Goal: Task Accomplishment & Management: Manage account settings

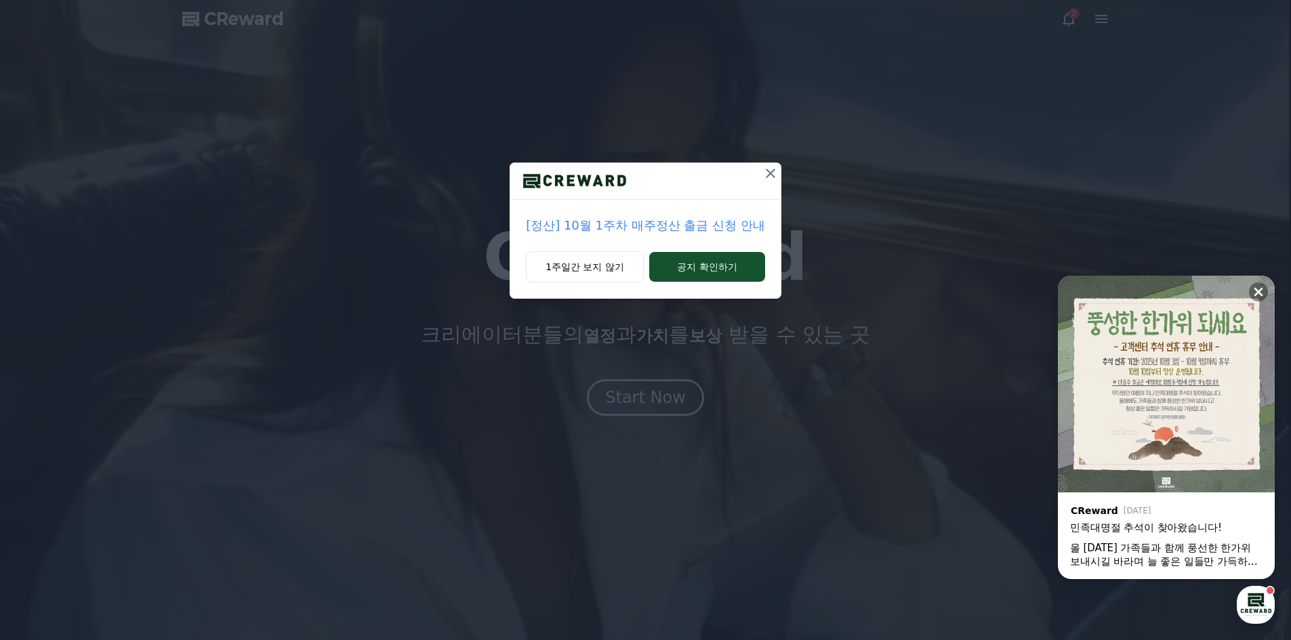
click at [771, 185] on div at bounding box center [771, 181] width 22 height 37
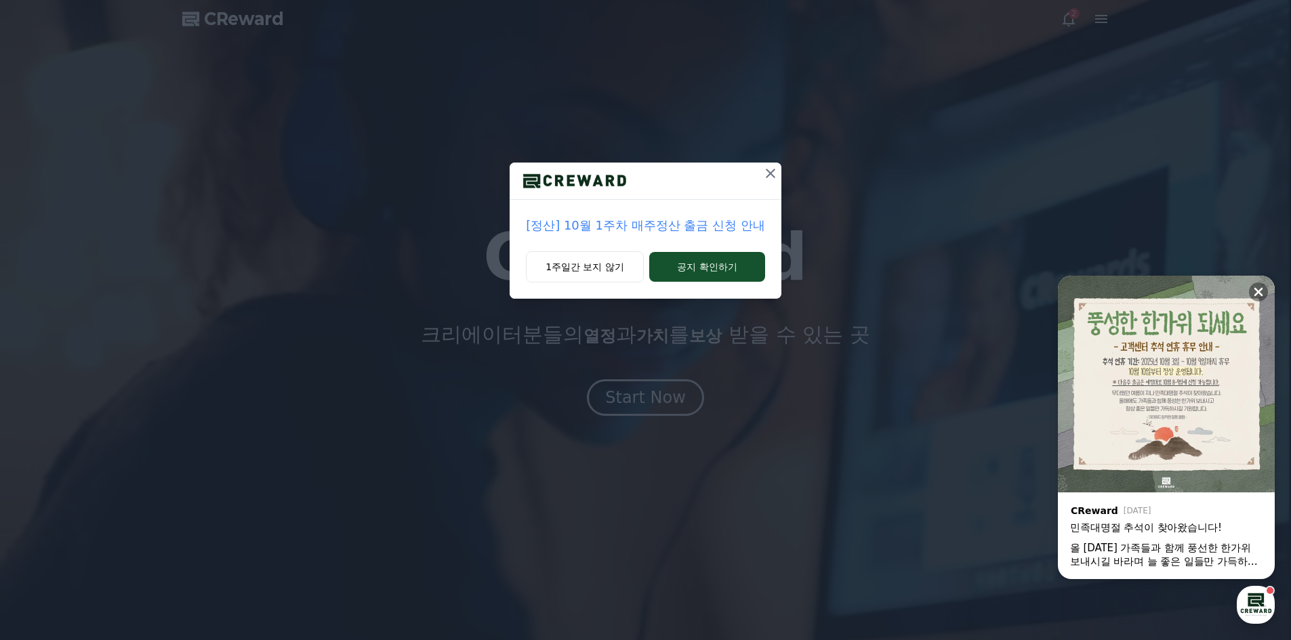
click at [775, 176] on icon at bounding box center [770, 173] width 16 height 16
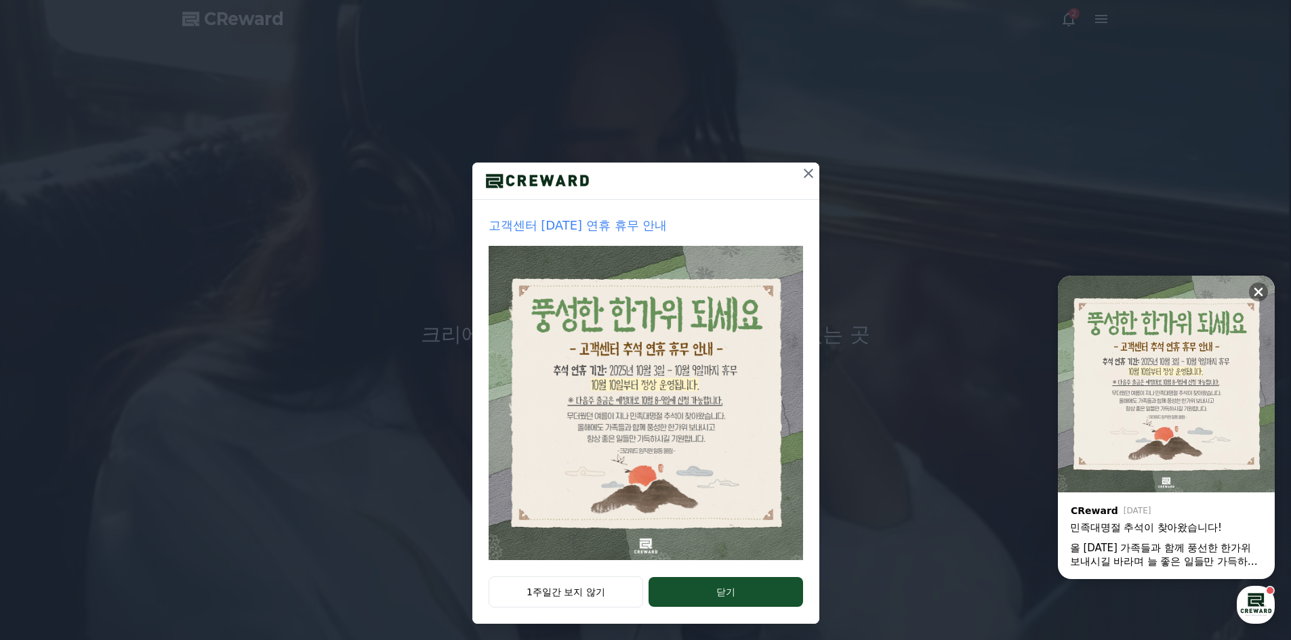
click at [804, 171] on icon at bounding box center [808, 173] width 9 height 9
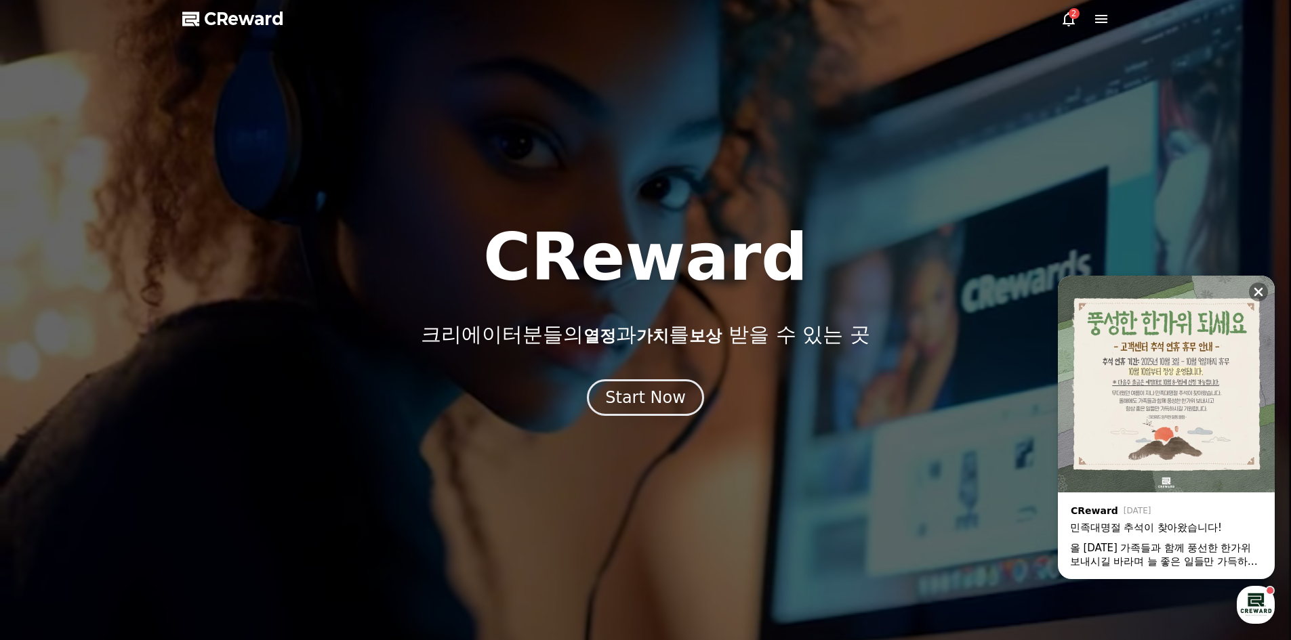
click at [1063, 24] on icon at bounding box center [1069, 19] width 12 height 14
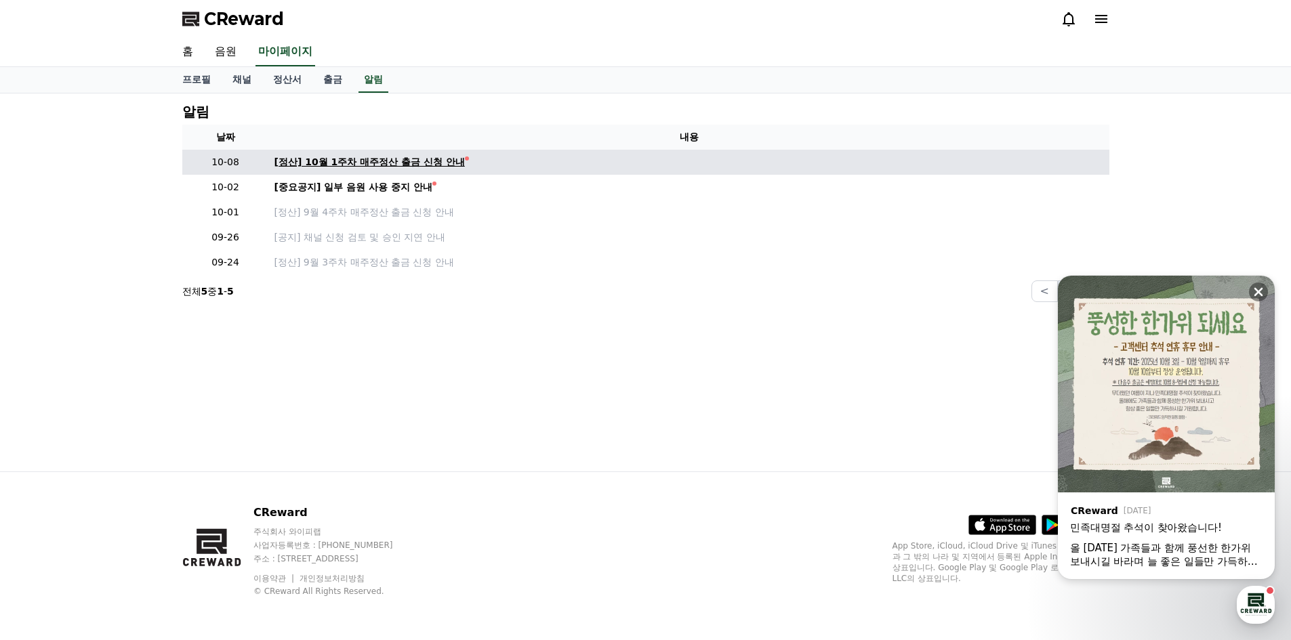
click at [427, 167] on div "[정산] 10월 1주차 매주정산 출금 신청 안내" at bounding box center [369, 162] width 190 height 14
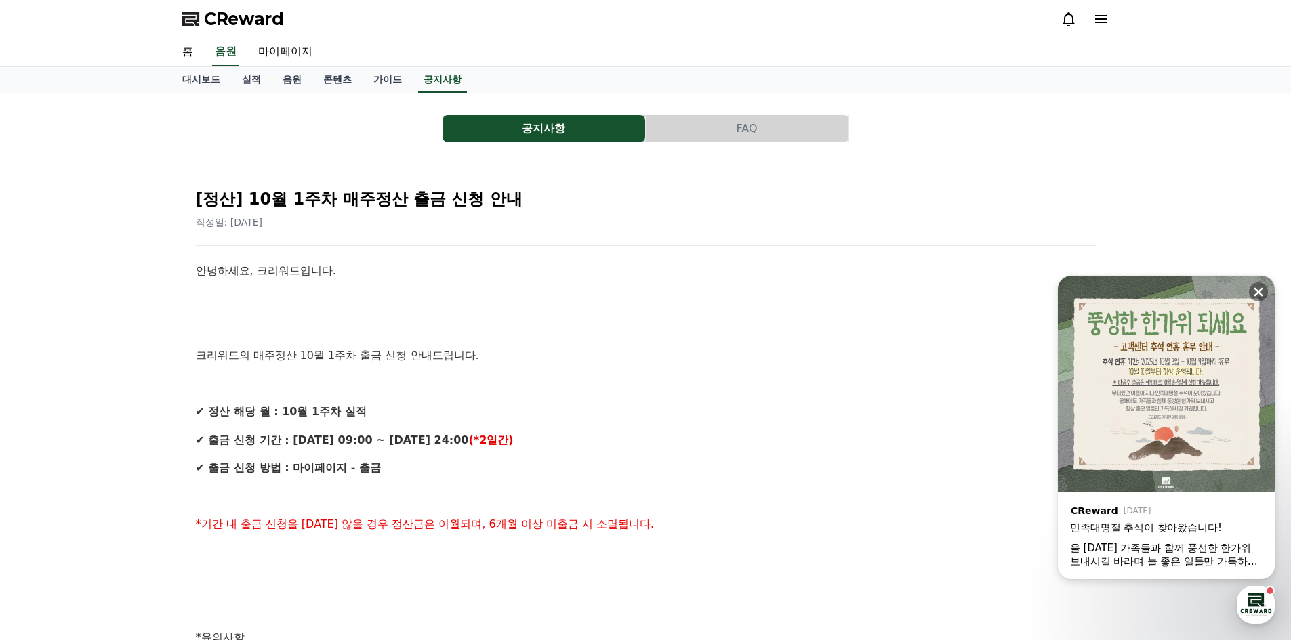
click at [1093, 19] on icon at bounding box center [1101, 19] width 16 height 16
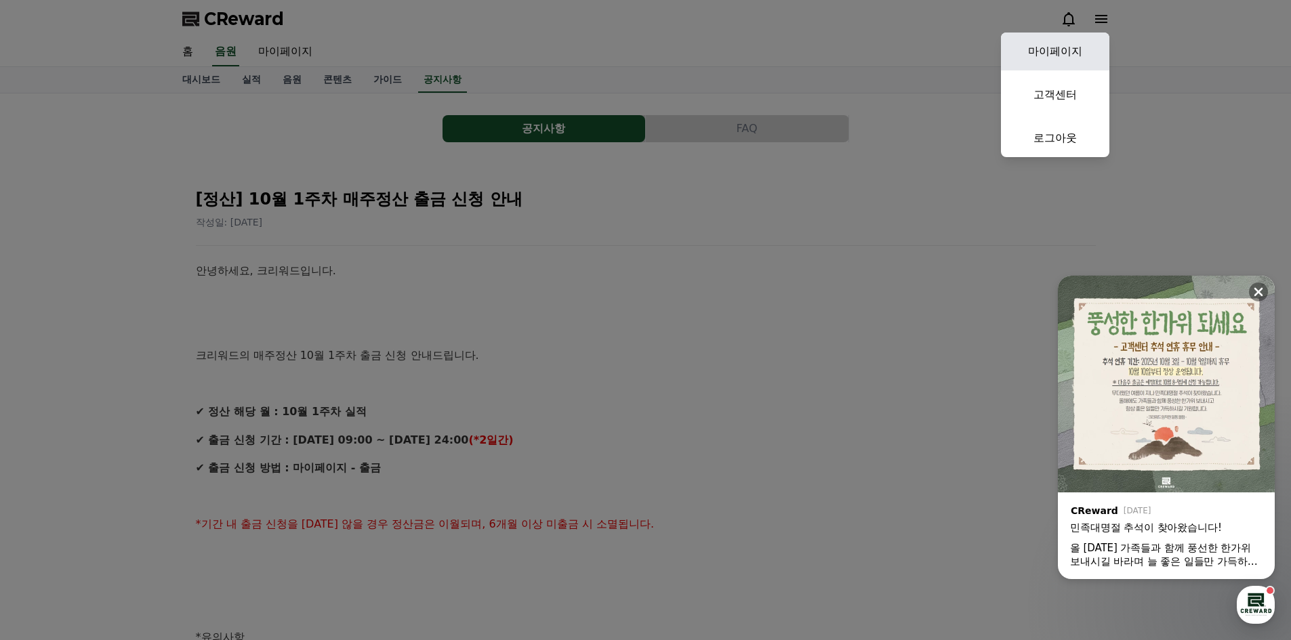
click at [1055, 56] on link "마이페이지" at bounding box center [1055, 52] width 108 height 38
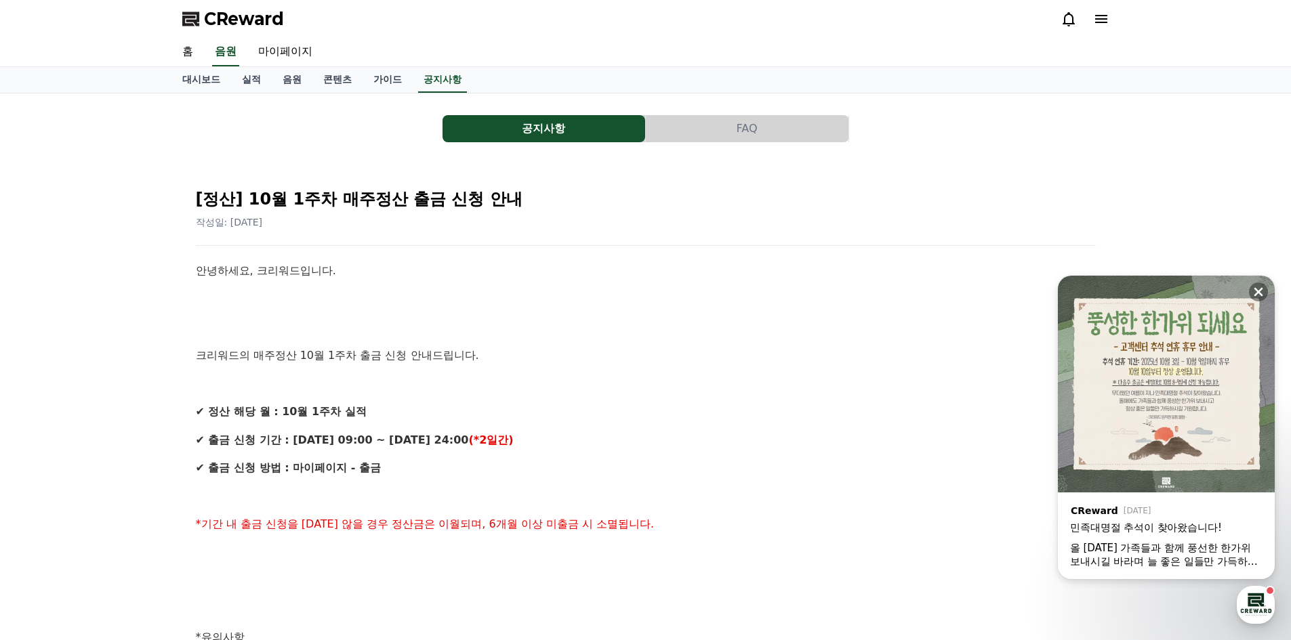
select select "**********"
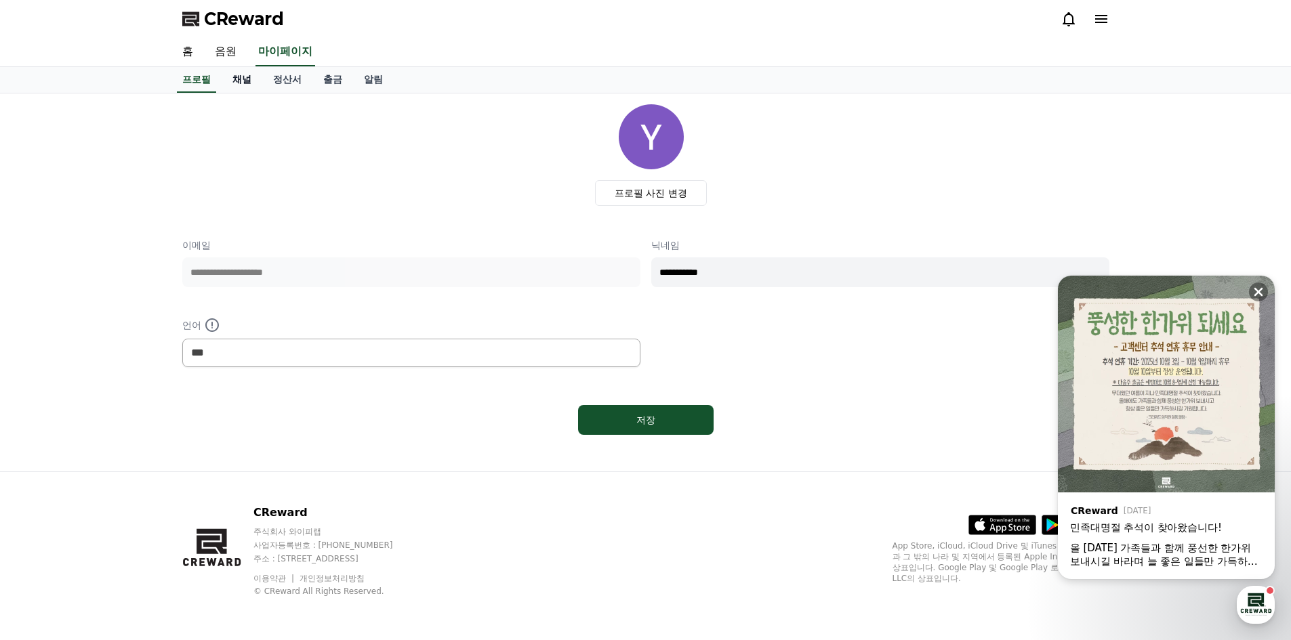
click at [247, 82] on link "채널" at bounding box center [242, 80] width 41 height 26
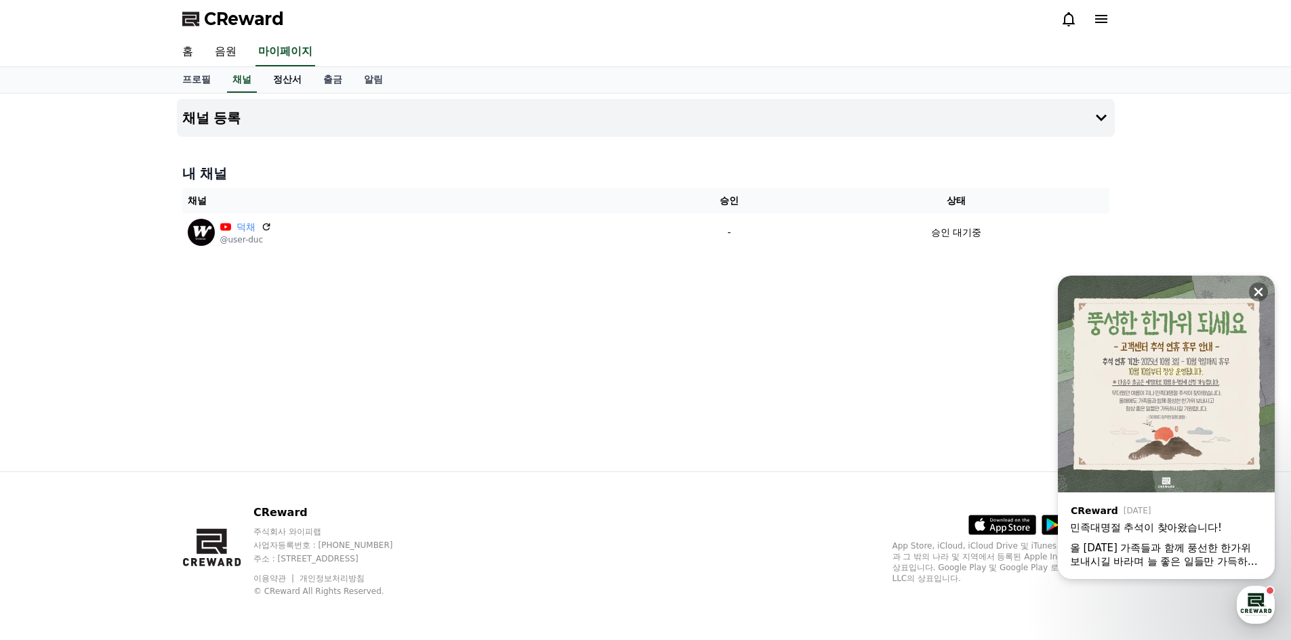
click at [281, 84] on link "정산서" at bounding box center [287, 80] width 50 height 26
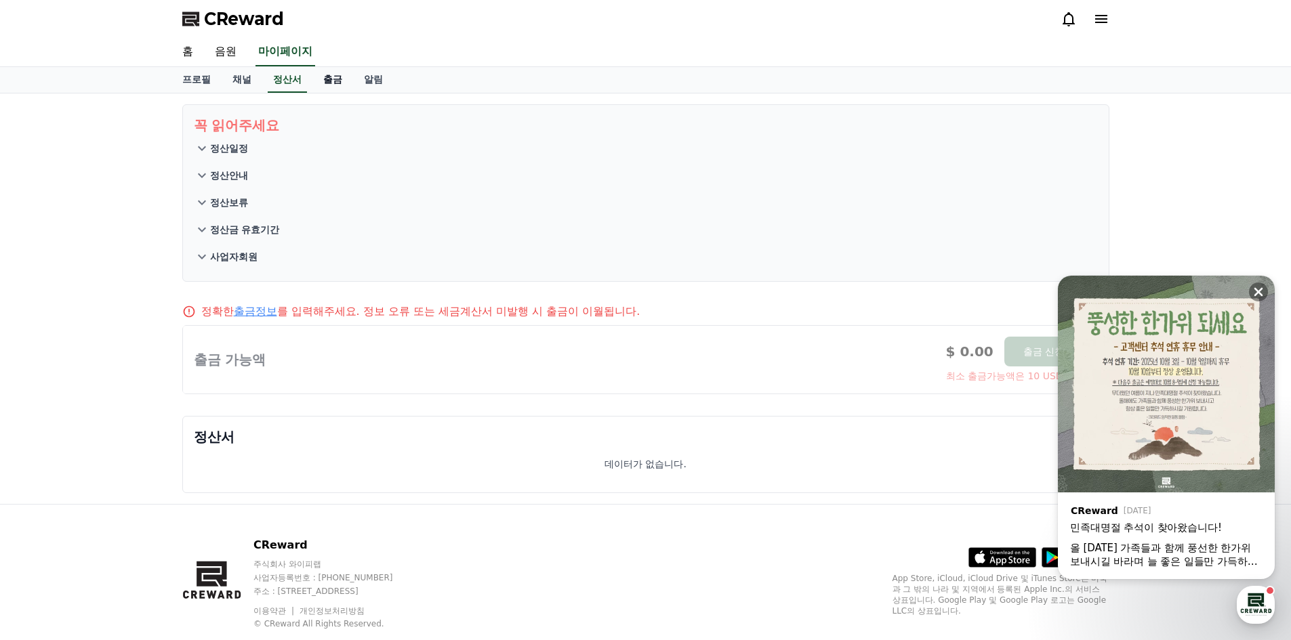
click at [318, 81] on link "출금" at bounding box center [332, 80] width 41 height 26
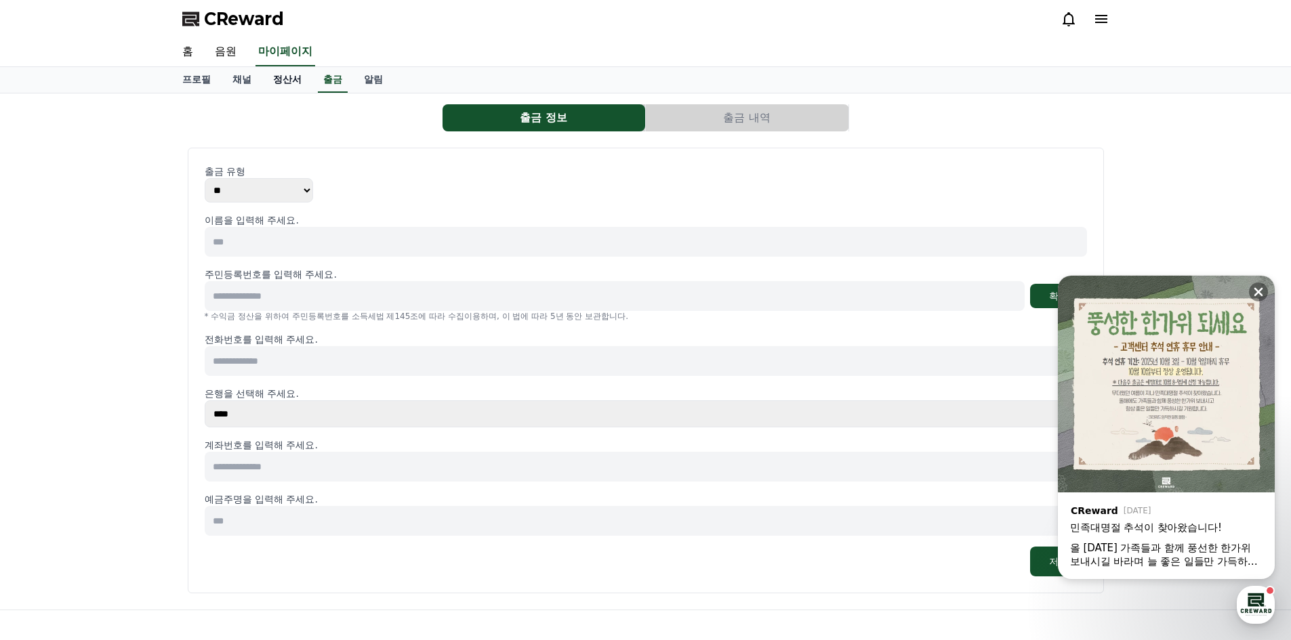
click at [272, 83] on link "정산서" at bounding box center [287, 80] width 50 height 26
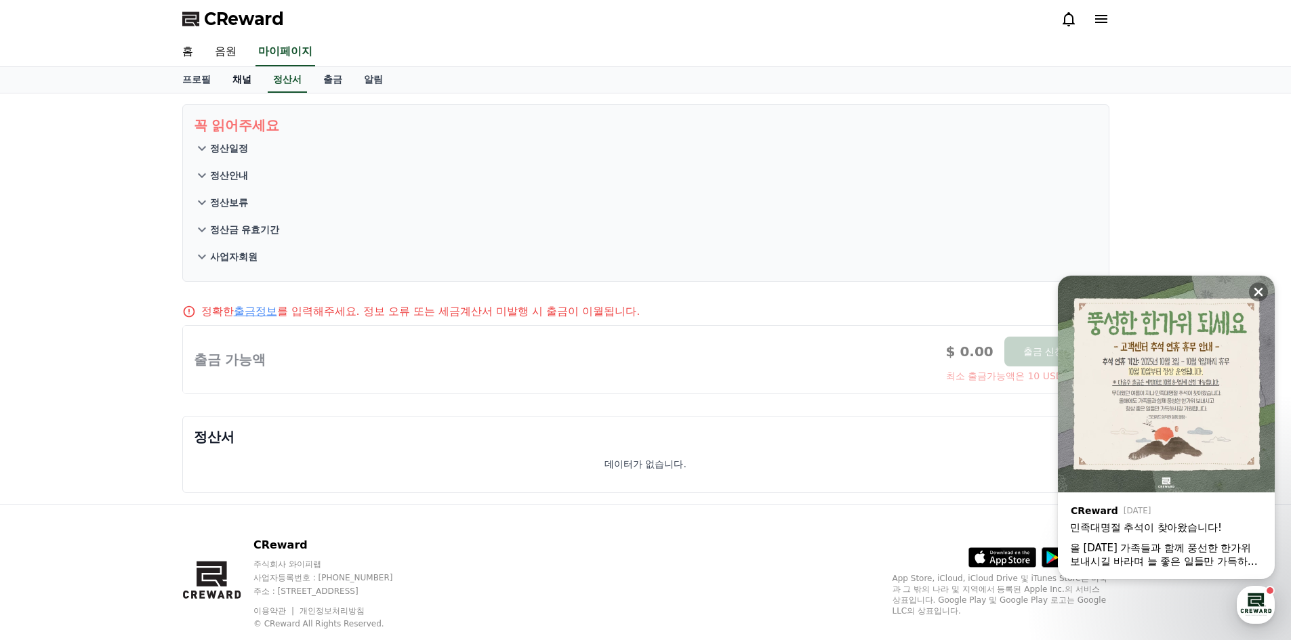
click at [239, 83] on link "채널" at bounding box center [242, 80] width 41 height 26
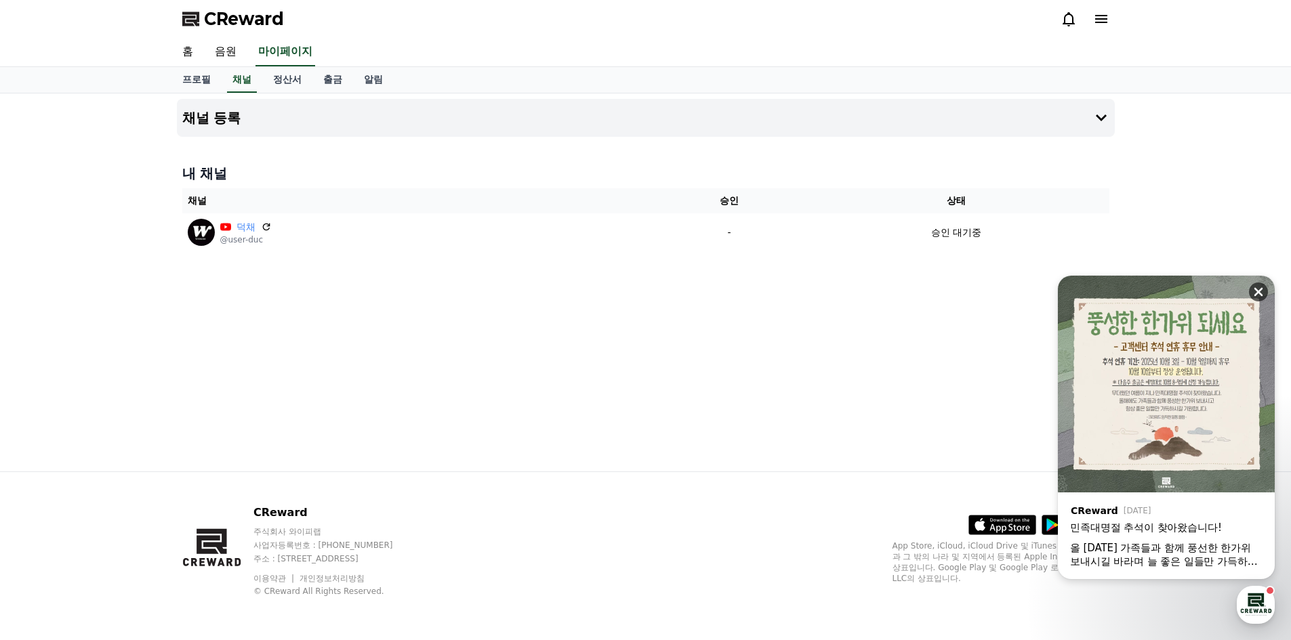
click at [1265, 287] on icon at bounding box center [1259, 292] width 14 height 14
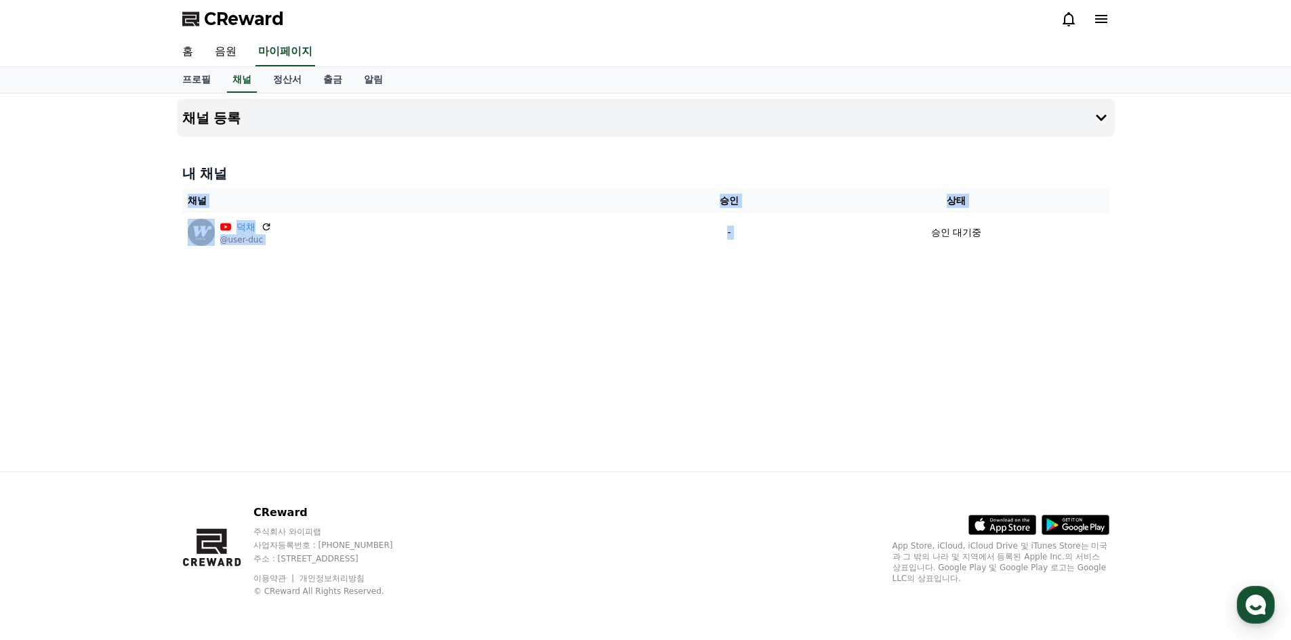
drag, startPoint x: 902, startPoint y: 249, endPoint x: 629, endPoint y: 293, distance: 276.5
click at [636, 291] on div "채널 등록 내 채널 채널 승인 상태 덕채 @user-duc - 승인 대기중" at bounding box center [645, 283] width 949 height 378
click at [536, 305] on div "채널 등록 내 채널 채널 승인 상태 덕채 @user-duc - 승인 대기중" at bounding box center [645, 283] width 949 height 378
click at [253, 286] on div "채널 등록 내 채널 채널 승인 상태 덕채 @user-duc - 승인 대기중" at bounding box center [645, 283] width 949 height 378
click at [171, 244] on div "채널 등록 내 채널 채널 승인 상태 덕채 @user-duc - 승인 대기중" at bounding box center [645, 283] width 949 height 378
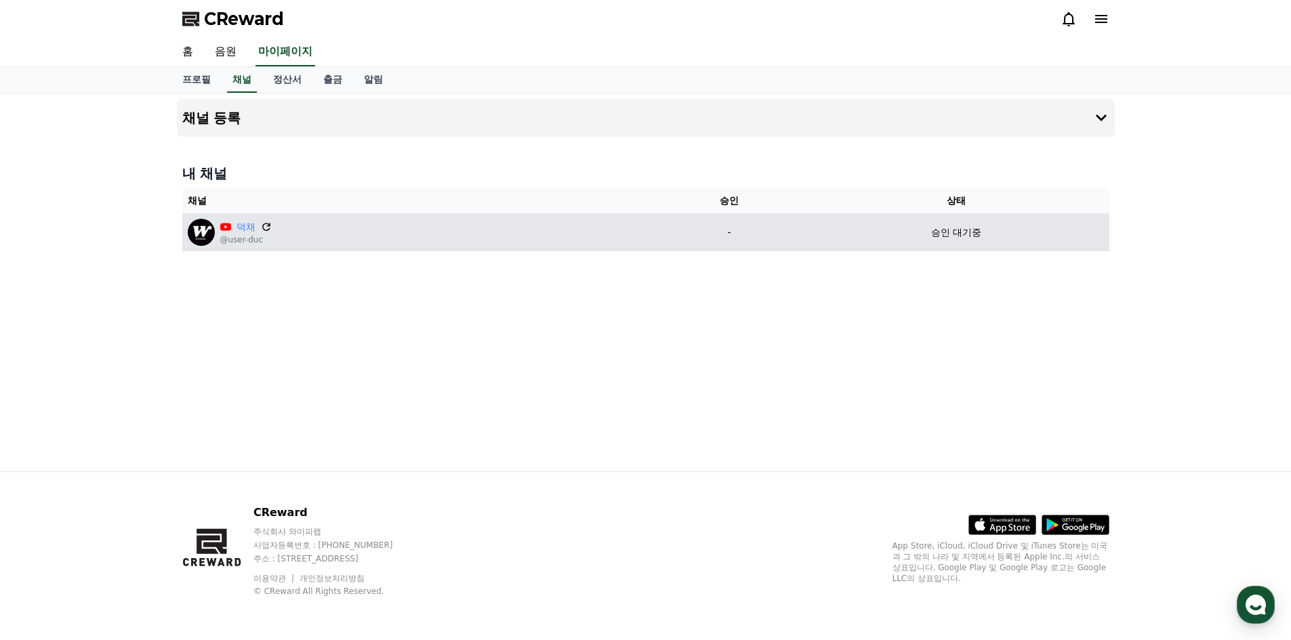
click at [270, 228] on icon at bounding box center [266, 227] width 12 height 12
click at [247, 227] on link "덕채" at bounding box center [246, 227] width 19 height 14
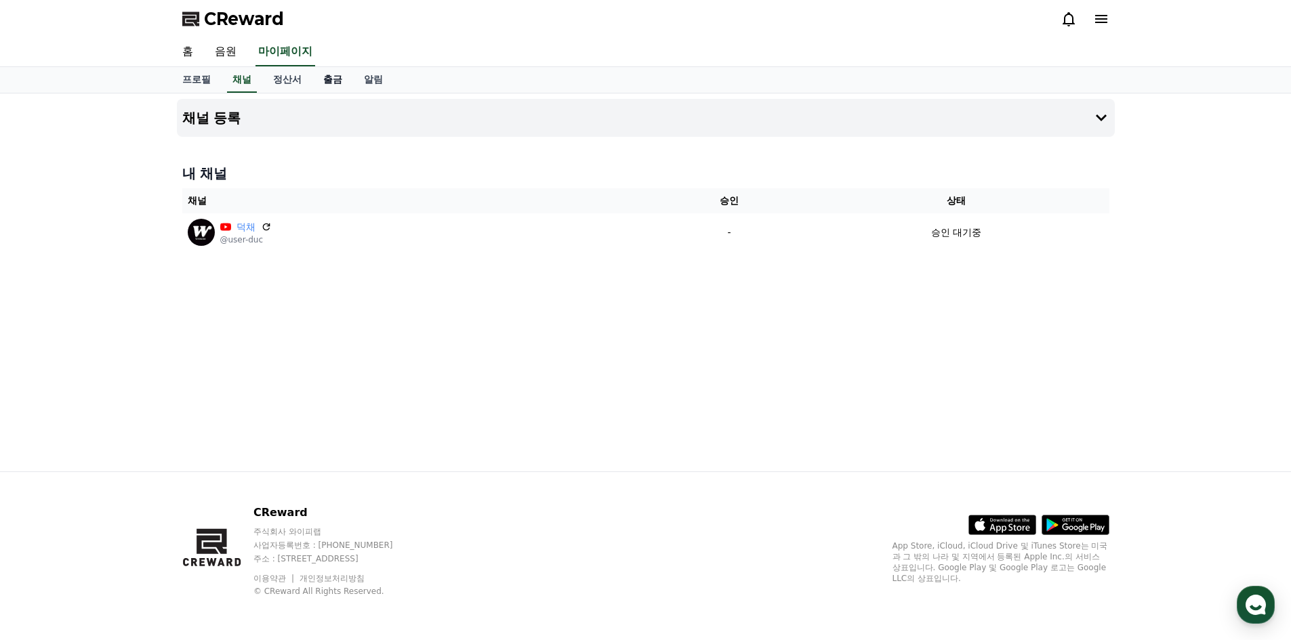
click at [335, 78] on link "출금" at bounding box center [332, 80] width 41 height 26
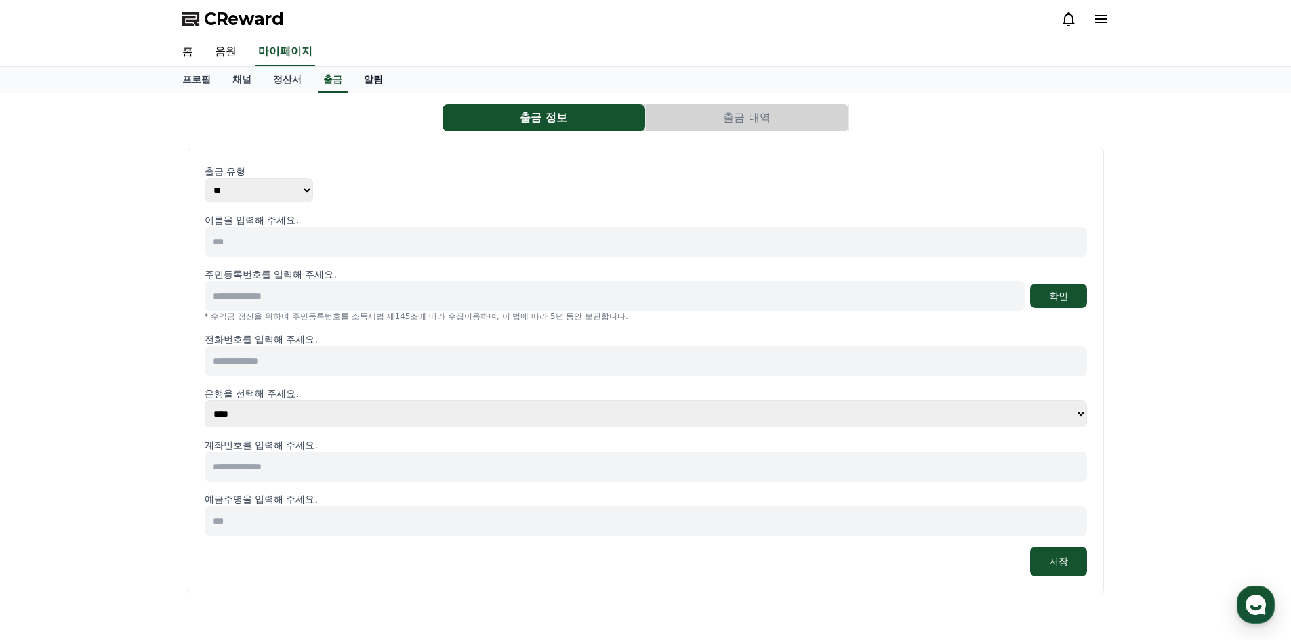
click at [375, 83] on link "알림" at bounding box center [373, 80] width 41 height 26
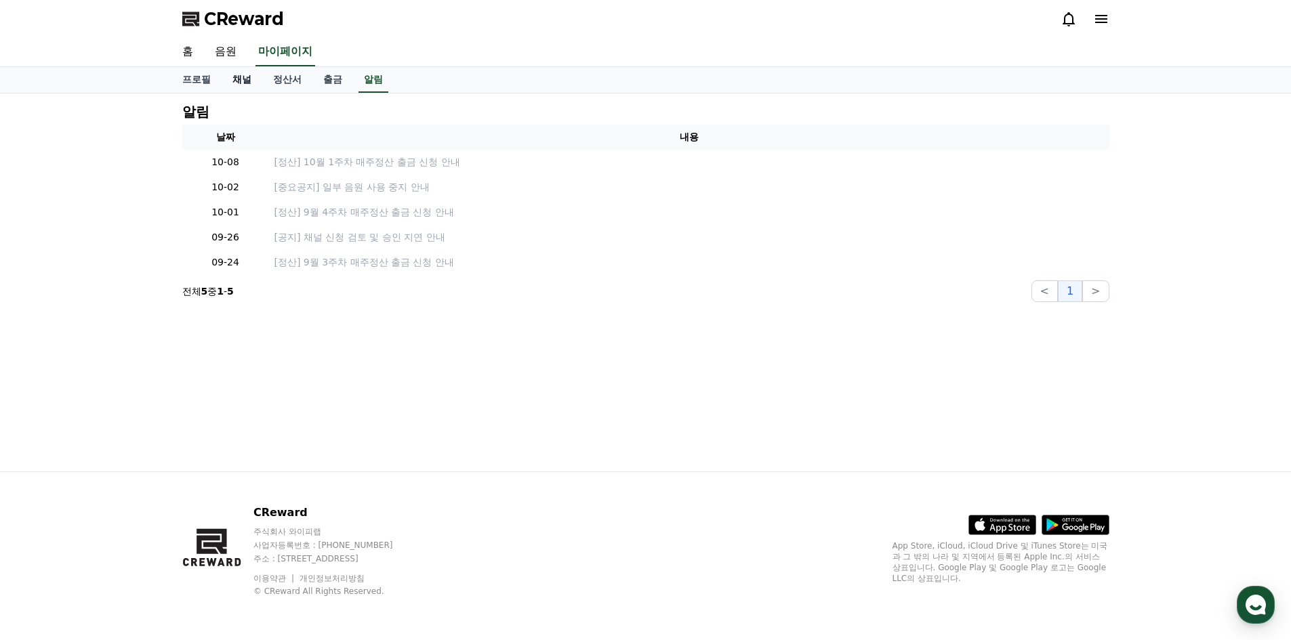
click at [222, 79] on link "채널" at bounding box center [242, 80] width 41 height 26
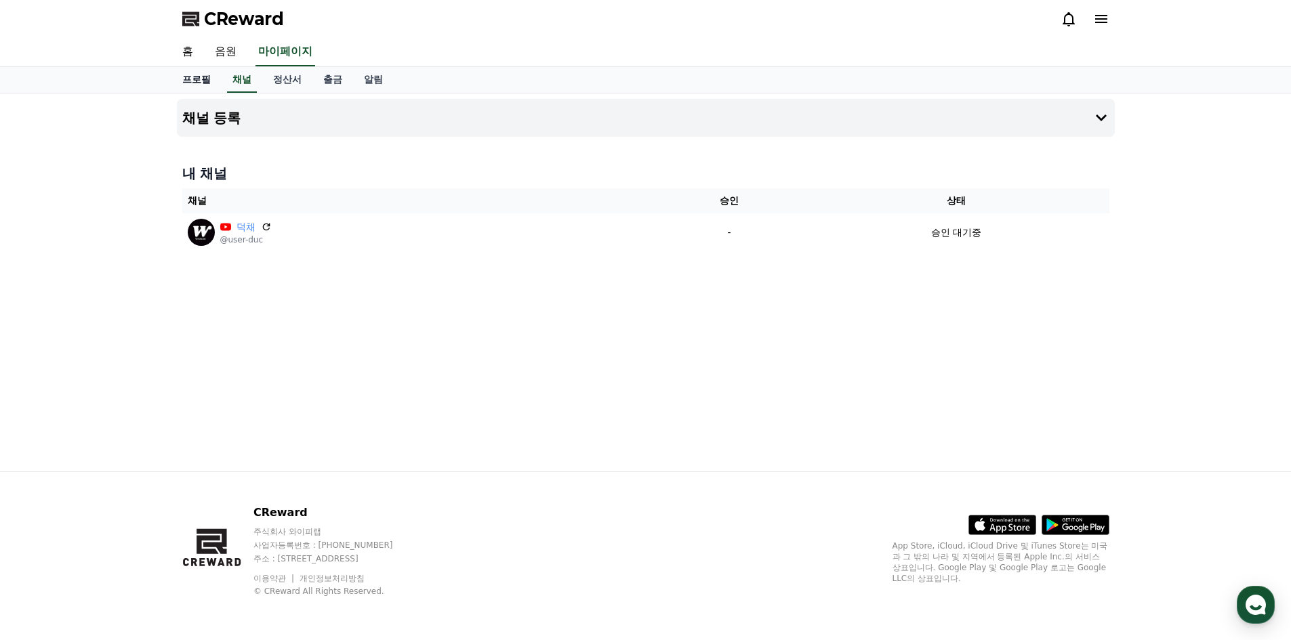
click at [210, 83] on link "프로필" at bounding box center [196, 80] width 50 height 26
select select "**********"
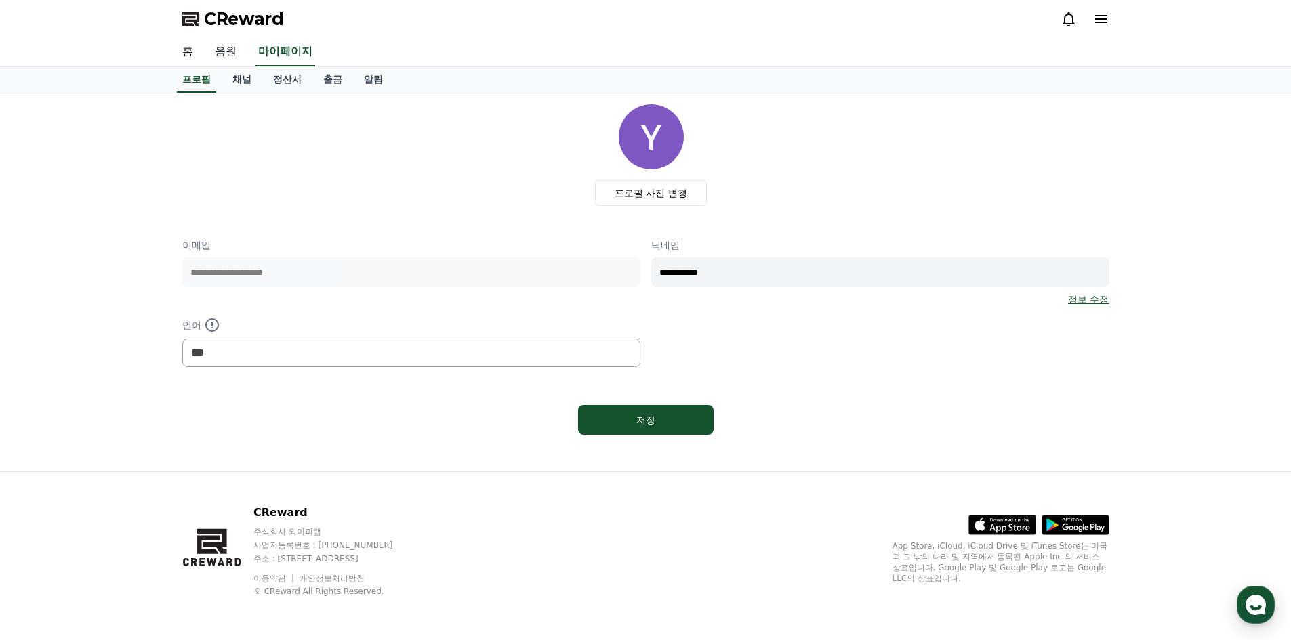
click at [222, 54] on link "음원" at bounding box center [225, 52] width 43 height 28
click at [199, 54] on link "홈" at bounding box center [187, 52] width 33 height 28
